Goal: Information Seeking & Learning: Learn about a topic

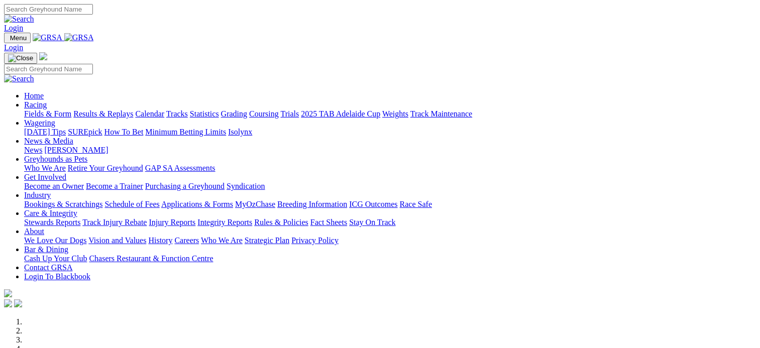
click at [133, 109] on link "Results & Replays" at bounding box center [103, 113] width 60 height 9
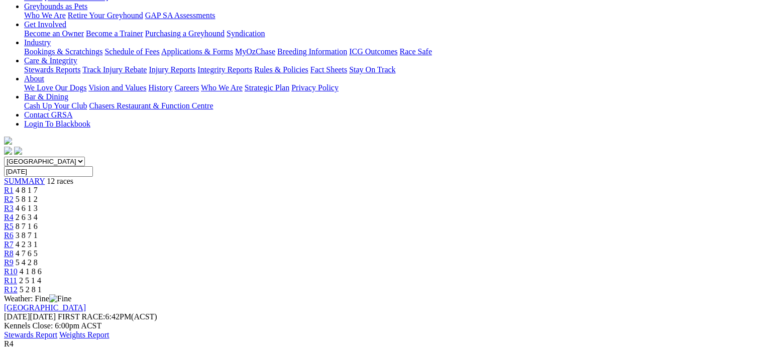
scroll to position [177, 0]
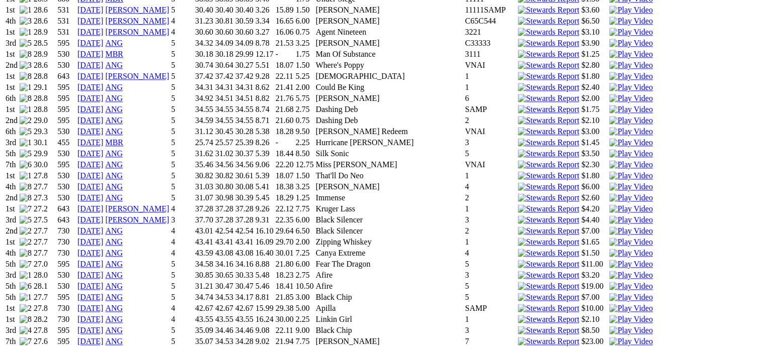
scroll to position [1277, 0]
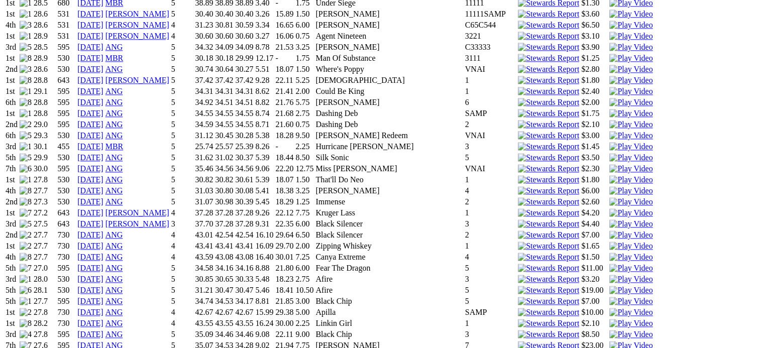
click at [103, 164] on link "01 Feb 24" at bounding box center [90, 168] width 26 height 9
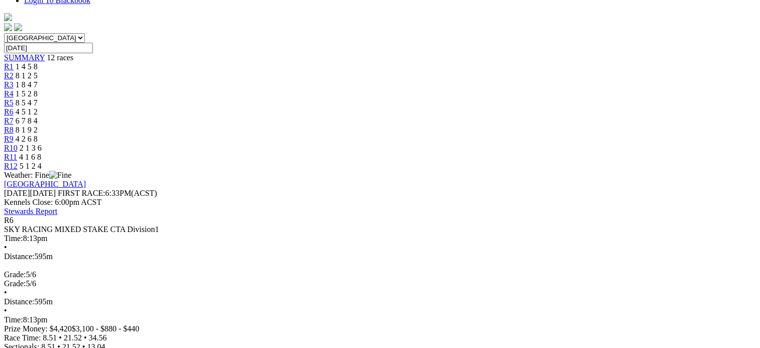
scroll to position [295, 0]
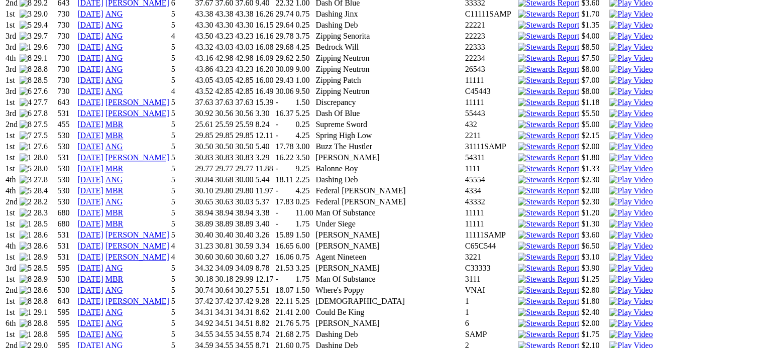
scroll to position [1057, 0]
click at [103, 230] on link "[DATE]" at bounding box center [90, 234] width 26 height 9
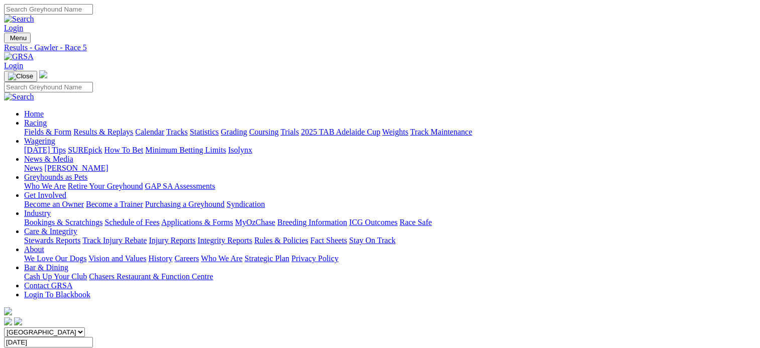
scroll to position [24, 0]
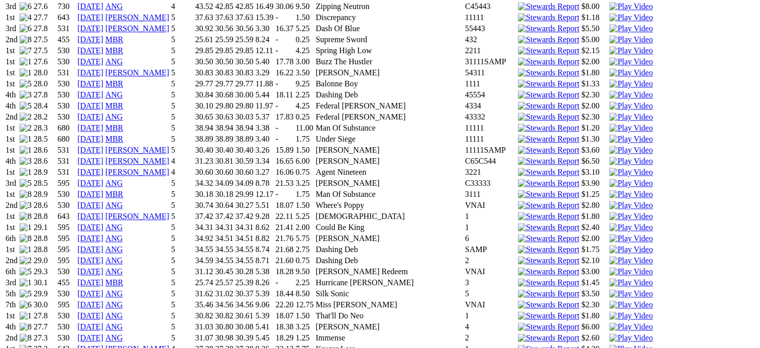
scroll to position [1142, 0]
